Goal: Task Accomplishment & Management: Use online tool/utility

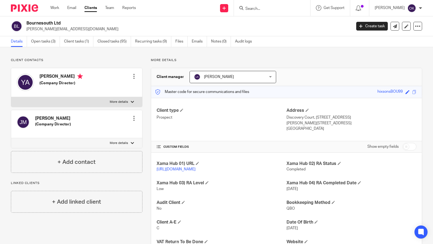
click at [19, 7] on img at bounding box center [24, 7] width 27 height 7
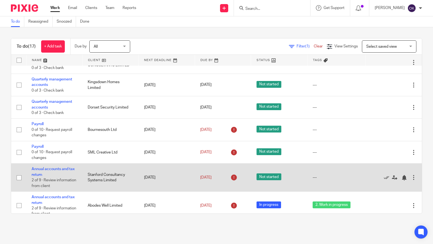
scroll to position [239, 0]
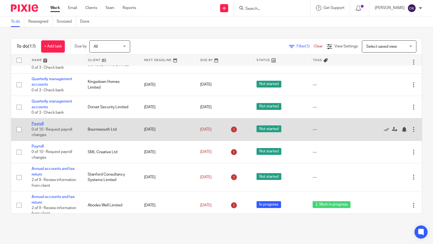
click at [41, 125] on link "Payroll" at bounding box center [38, 124] width 12 height 4
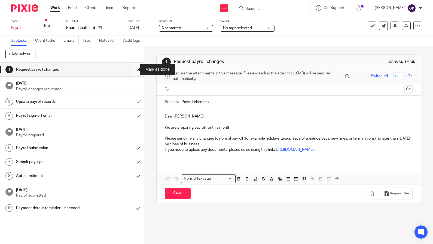
click at [131, 70] on input "submit" at bounding box center [72, 70] width 144 height 14
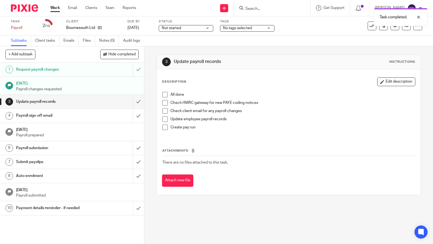
click at [162, 94] on span at bounding box center [164, 94] width 5 height 5
drag, startPoint x: 164, startPoint y: 101, endPoint x: 165, endPoint y: 107, distance: 6.4
click at [164, 101] on span at bounding box center [164, 102] width 5 height 5
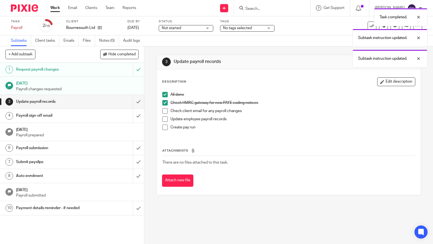
click at [163, 110] on span at bounding box center [164, 110] width 5 height 5
click at [164, 119] on span at bounding box center [164, 118] width 5 height 5
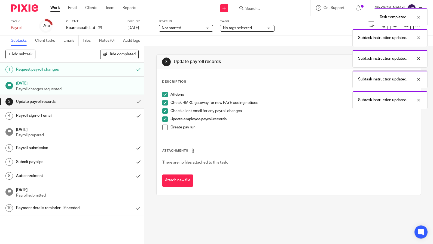
click at [165, 131] on li "Create pay run" at bounding box center [288, 128] width 252 height 8
click at [162, 126] on span at bounding box center [164, 126] width 5 height 5
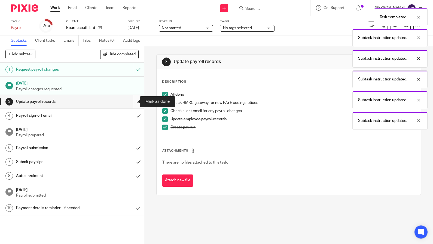
click at [129, 99] on input "submit" at bounding box center [72, 102] width 144 height 14
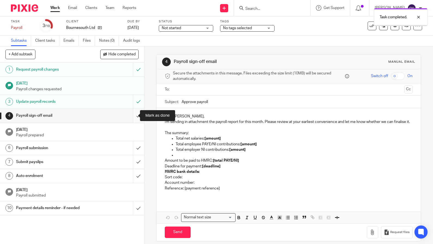
click at [132, 113] on input "submit" at bounding box center [72, 116] width 144 height 14
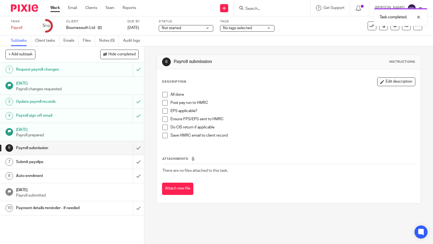
click at [164, 94] on span at bounding box center [164, 94] width 5 height 5
click at [164, 111] on span at bounding box center [164, 110] width 5 height 5
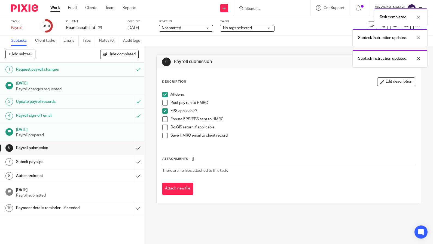
click at [165, 103] on li "Post pay run to HMRC" at bounding box center [288, 104] width 252 height 8
click at [164, 102] on span at bounding box center [164, 102] width 5 height 5
click at [164, 119] on span at bounding box center [164, 118] width 5 height 5
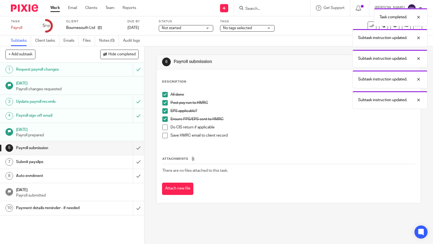
click at [164, 127] on span at bounding box center [164, 126] width 5 height 5
click at [162, 135] on span at bounding box center [164, 134] width 5 height 5
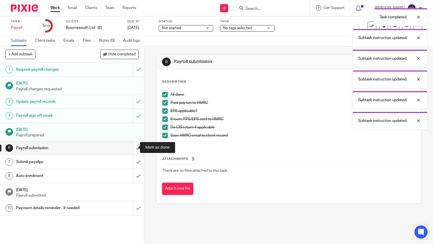
click at [130, 147] on input "submit" at bounding box center [72, 148] width 144 height 14
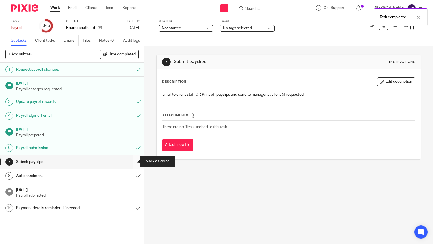
click at [133, 160] on input "submit" at bounding box center [72, 162] width 144 height 14
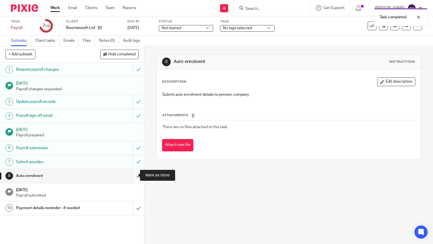
click at [130, 177] on input "submit" at bounding box center [72, 176] width 144 height 14
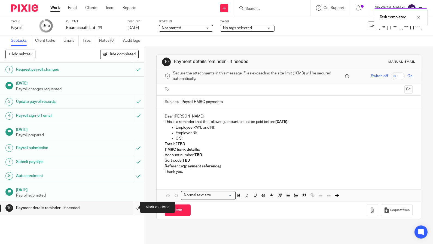
click at [132, 206] on input "submit" at bounding box center [72, 208] width 144 height 14
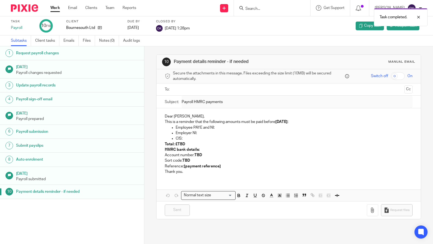
click at [13, 0] on div at bounding box center [22, 8] width 45 height 16
click at [15, 5] on img at bounding box center [24, 7] width 27 height 7
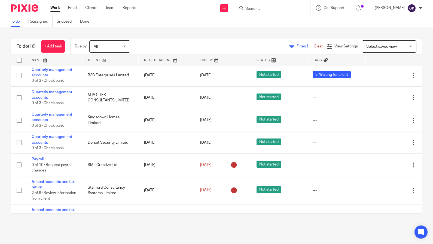
scroll to position [223, 0]
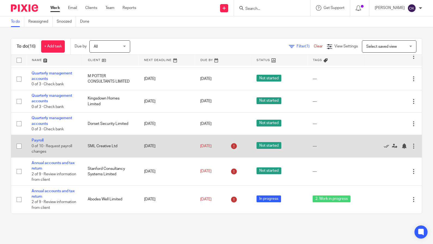
click at [38, 137] on td "Payroll 0 of 10 · Request payroll changes" at bounding box center [54, 146] width 56 height 22
click at [38, 141] on link "Payroll" at bounding box center [38, 140] width 12 height 4
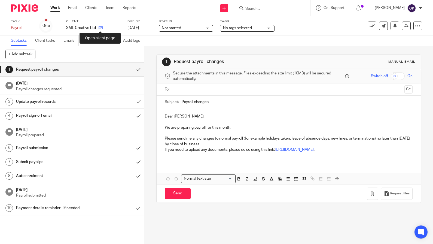
click at [100, 28] on icon at bounding box center [100, 28] width 4 height 4
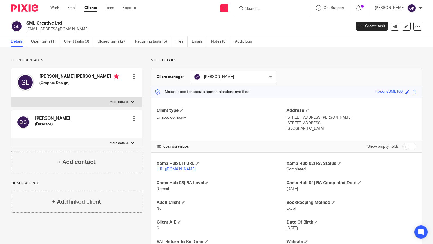
click at [34, 7] on img at bounding box center [24, 7] width 27 height 7
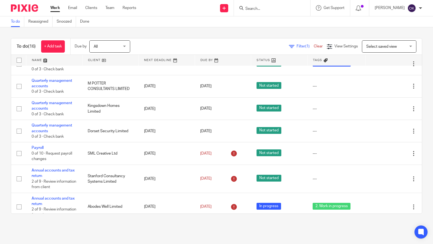
scroll to position [223, 0]
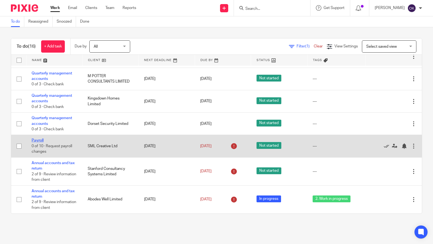
click at [42, 140] on link "Payroll" at bounding box center [38, 140] width 12 height 4
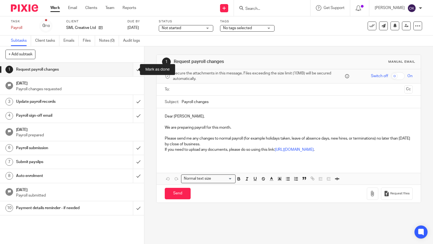
click at [134, 73] on input "submit" at bounding box center [72, 70] width 144 height 14
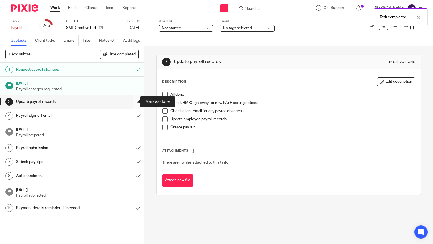
click at [133, 101] on input "submit" at bounding box center [72, 102] width 144 height 14
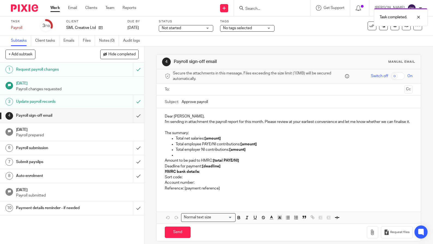
click at [122, 102] on link "3 Update payroll records" at bounding box center [66, 102] width 133 height 14
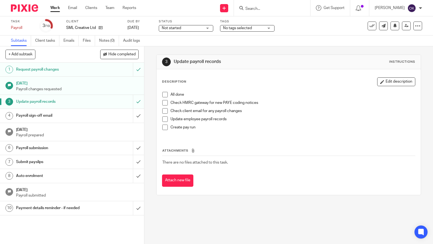
click at [162, 95] on span at bounding box center [164, 94] width 5 height 5
click at [162, 100] on span at bounding box center [164, 102] width 5 height 5
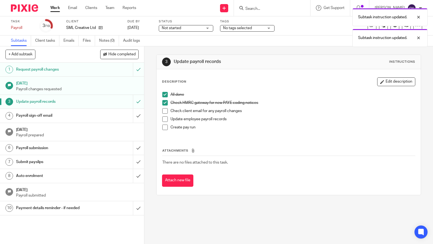
drag, startPoint x: 162, startPoint y: 109, endPoint x: 162, endPoint y: 113, distance: 3.8
click at [162, 110] on span at bounding box center [164, 110] width 5 height 5
click at [163, 118] on span at bounding box center [164, 118] width 5 height 5
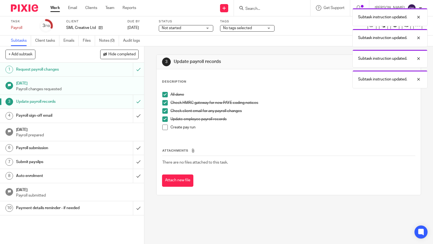
click at [162, 127] on span at bounding box center [164, 126] width 5 height 5
click at [117, 117] on div "Payroll sign-off email" at bounding box center [71, 115] width 111 height 8
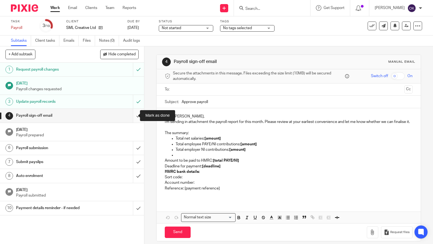
click at [132, 115] on input "submit" at bounding box center [72, 116] width 144 height 14
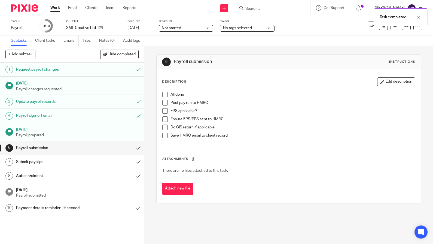
click at [162, 101] on span at bounding box center [164, 102] width 5 height 5
click at [164, 93] on span at bounding box center [164, 94] width 5 height 5
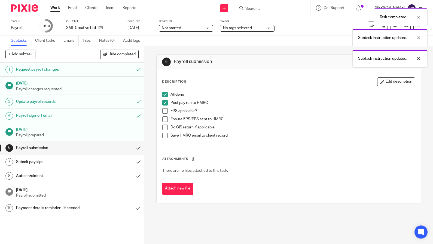
click at [162, 115] on li "EPS applicable?" at bounding box center [288, 112] width 252 height 8
drag, startPoint x: 162, startPoint y: 112, endPoint x: 162, endPoint y: 116, distance: 4.9
click at [162, 112] on span at bounding box center [164, 110] width 5 height 5
click at [162, 118] on span at bounding box center [164, 118] width 5 height 5
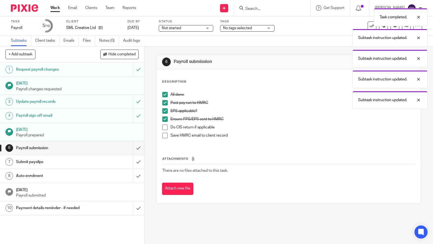
click at [162, 127] on span at bounding box center [164, 126] width 5 height 5
click at [162, 136] on span at bounding box center [164, 134] width 5 height 5
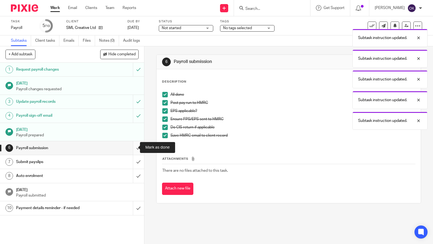
click at [132, 147] on input "submit" at bounding box center [72, 148] width 144 height 14
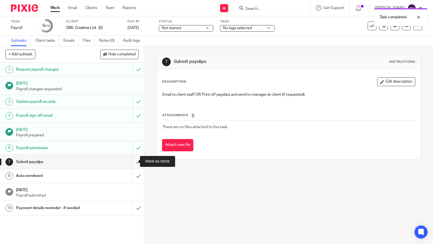
click at [132, 158] on input "submit" at bounding box center [72, 162] width 144 height 14
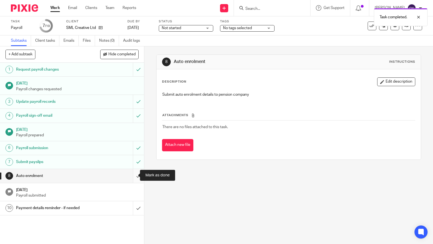
click at [132, 174] on input "submit" at bounding box center [72, 176] width 144 height 14
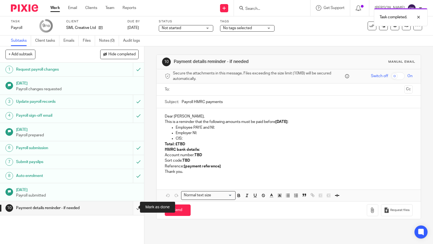
click at [133, 204] on input "submit" at bounding box center [72, 208] width 144 height 14
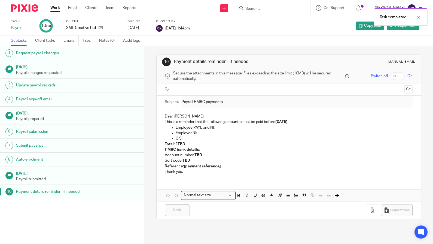
click at [22, 9] on img at bounding box center [24, 7] width 27 height 7
